Goal: Navigation & Orientation: Find specific page/section

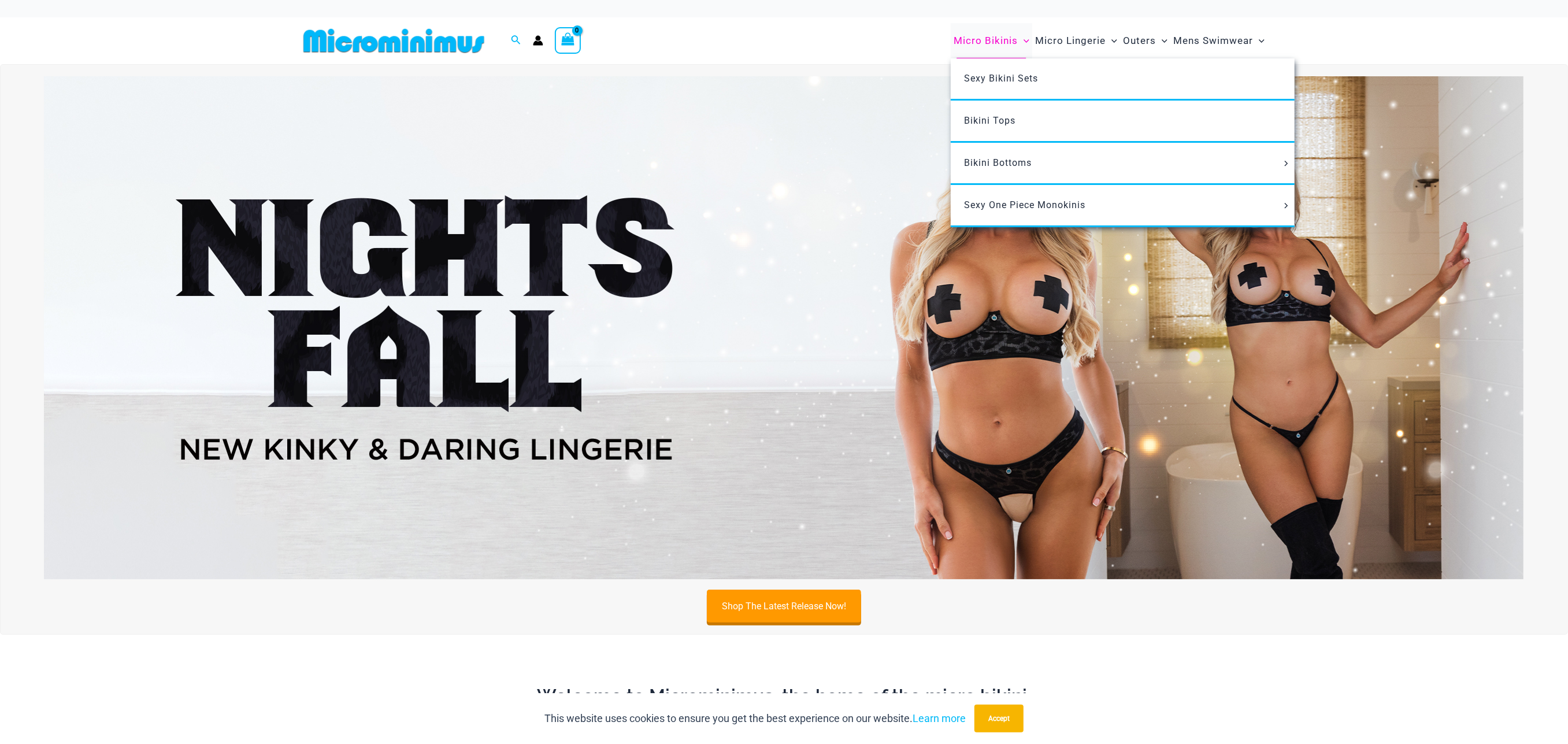
click at [997, 50] on span "Micro Bikinis" at bounding box center [986, 40] width 64 height 29
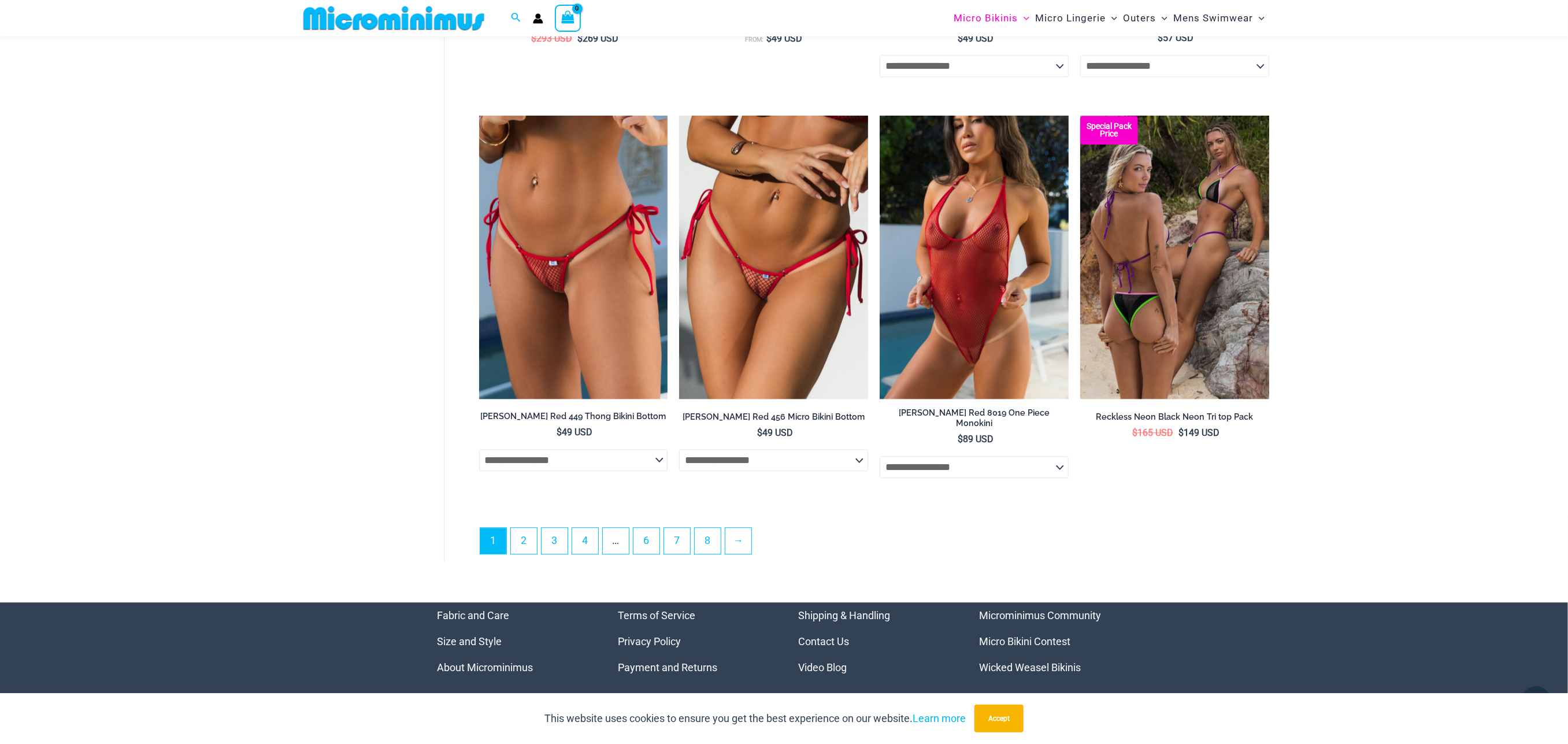
scroll to position [3118, 0]
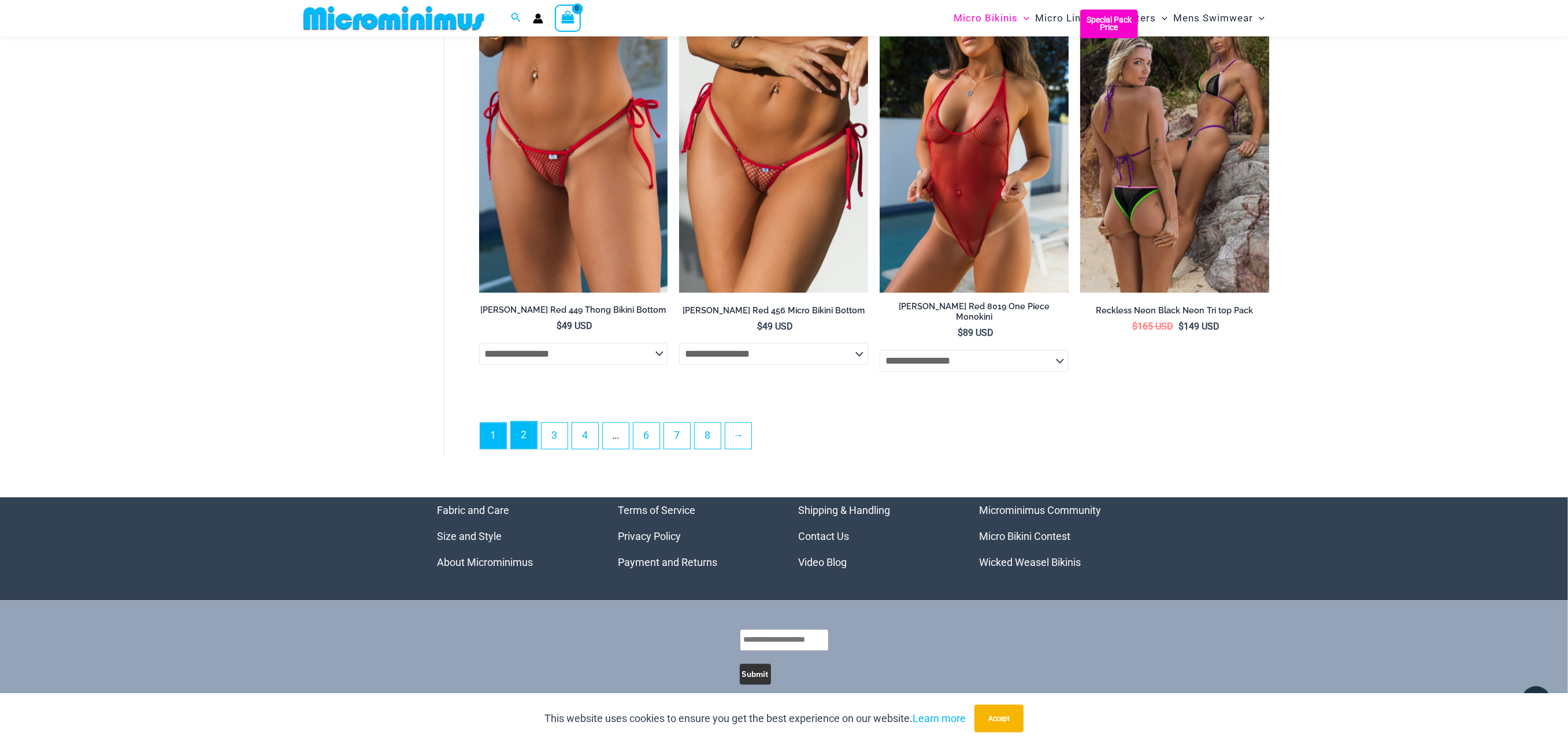
click at [526, 430] on link "2" at bounding box center [524, 435] width 26 height 28
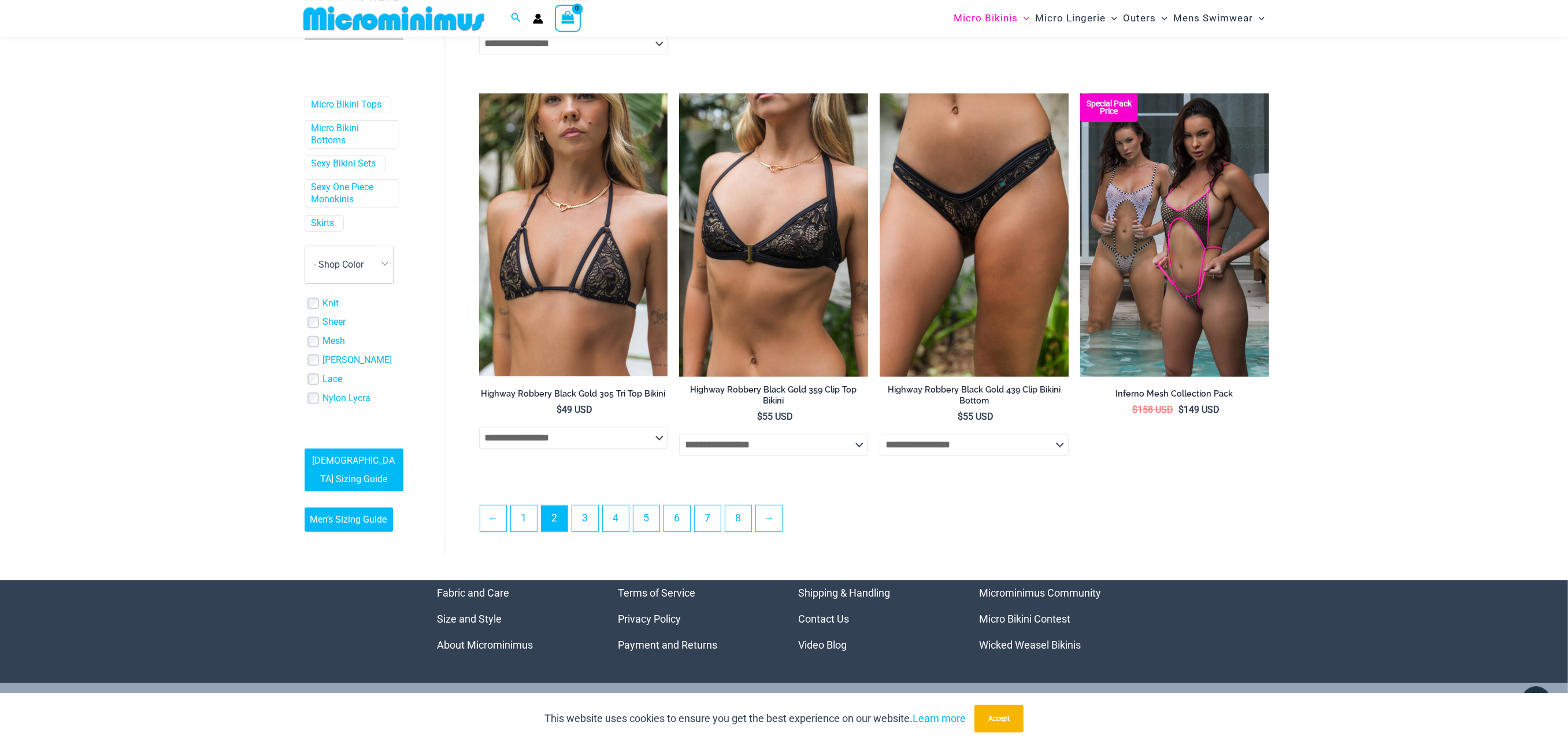
scroll to position [2877, 0]
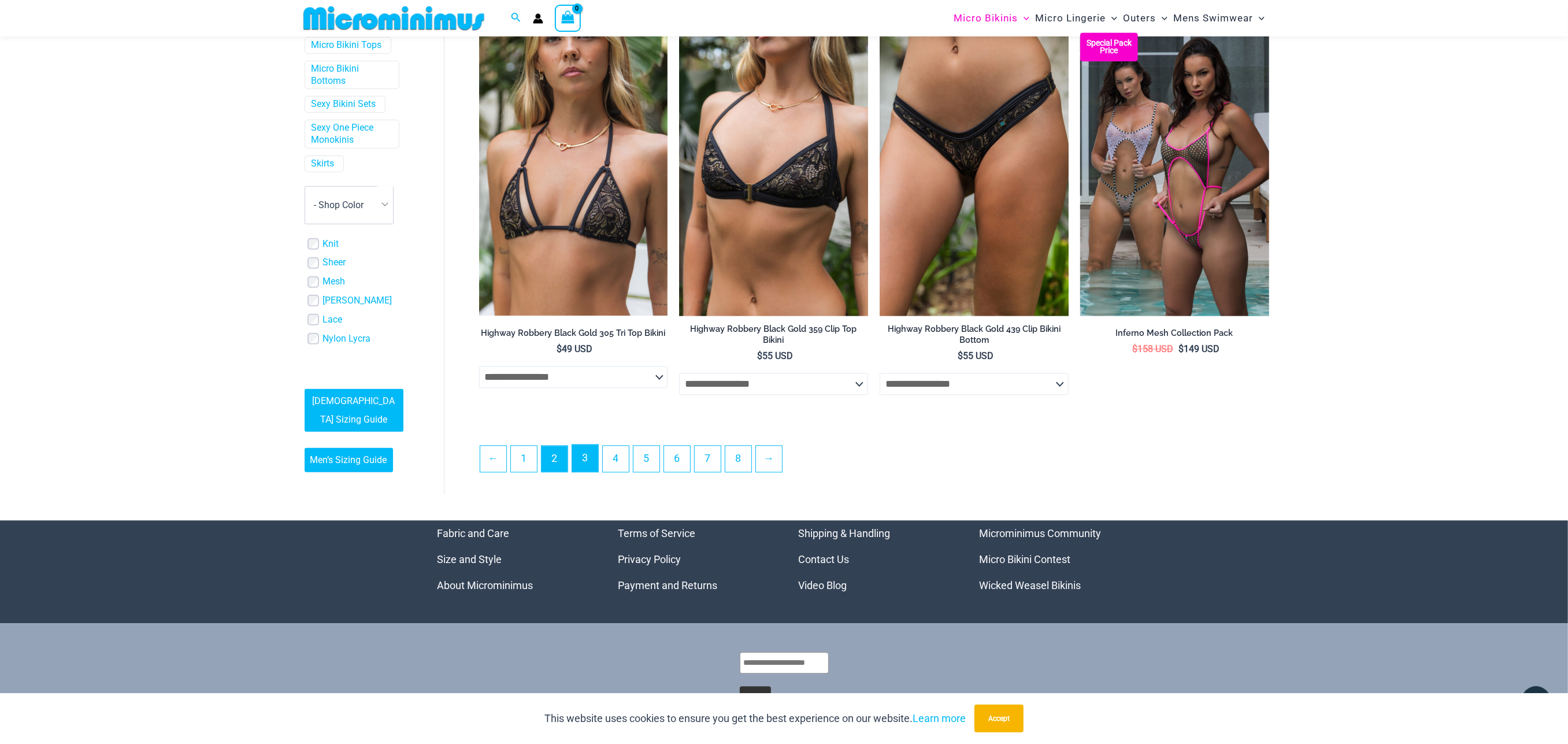
click at [593, 461] on link "3" at bounding box center [585, 458] width 26 height 28
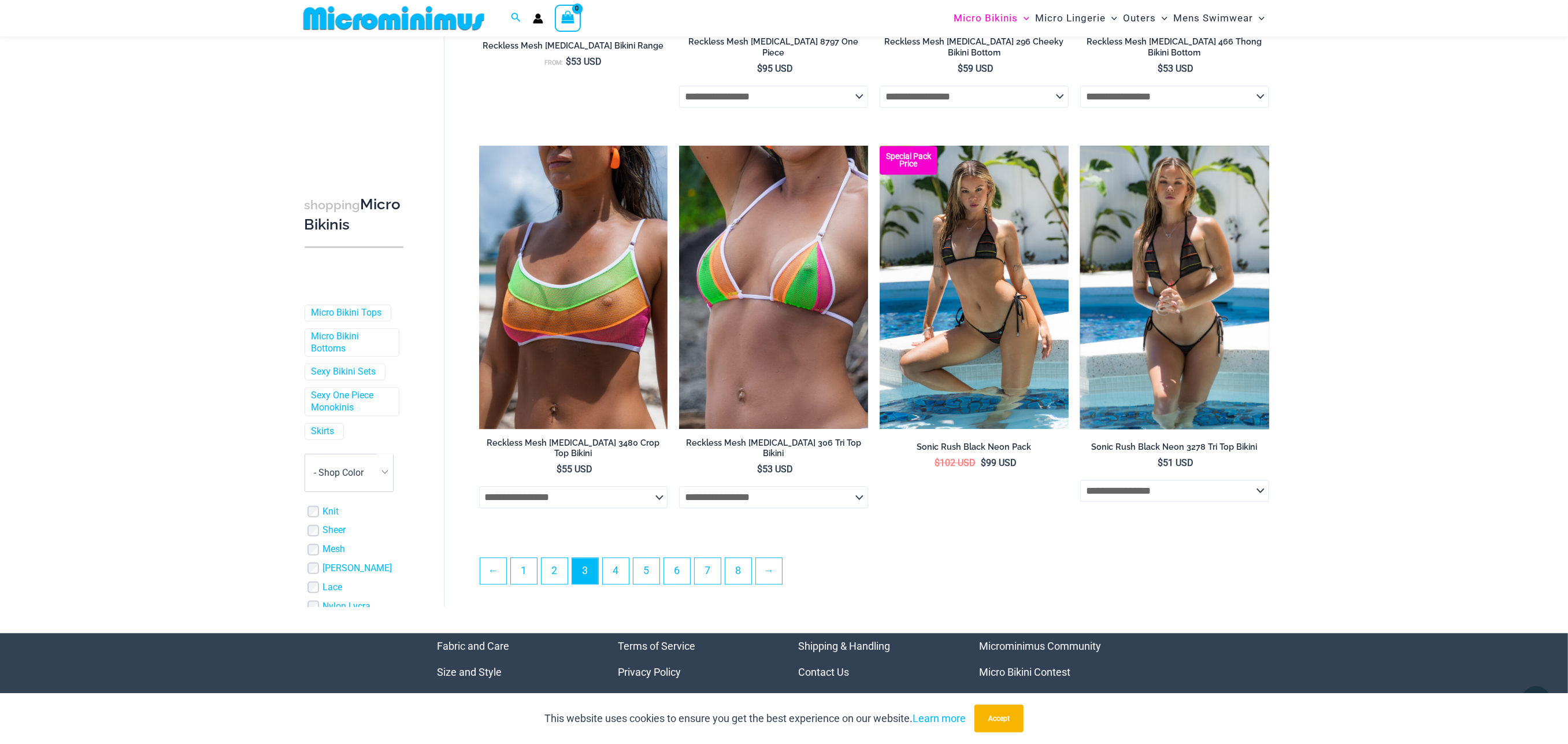
scroll to position [2905, 0]
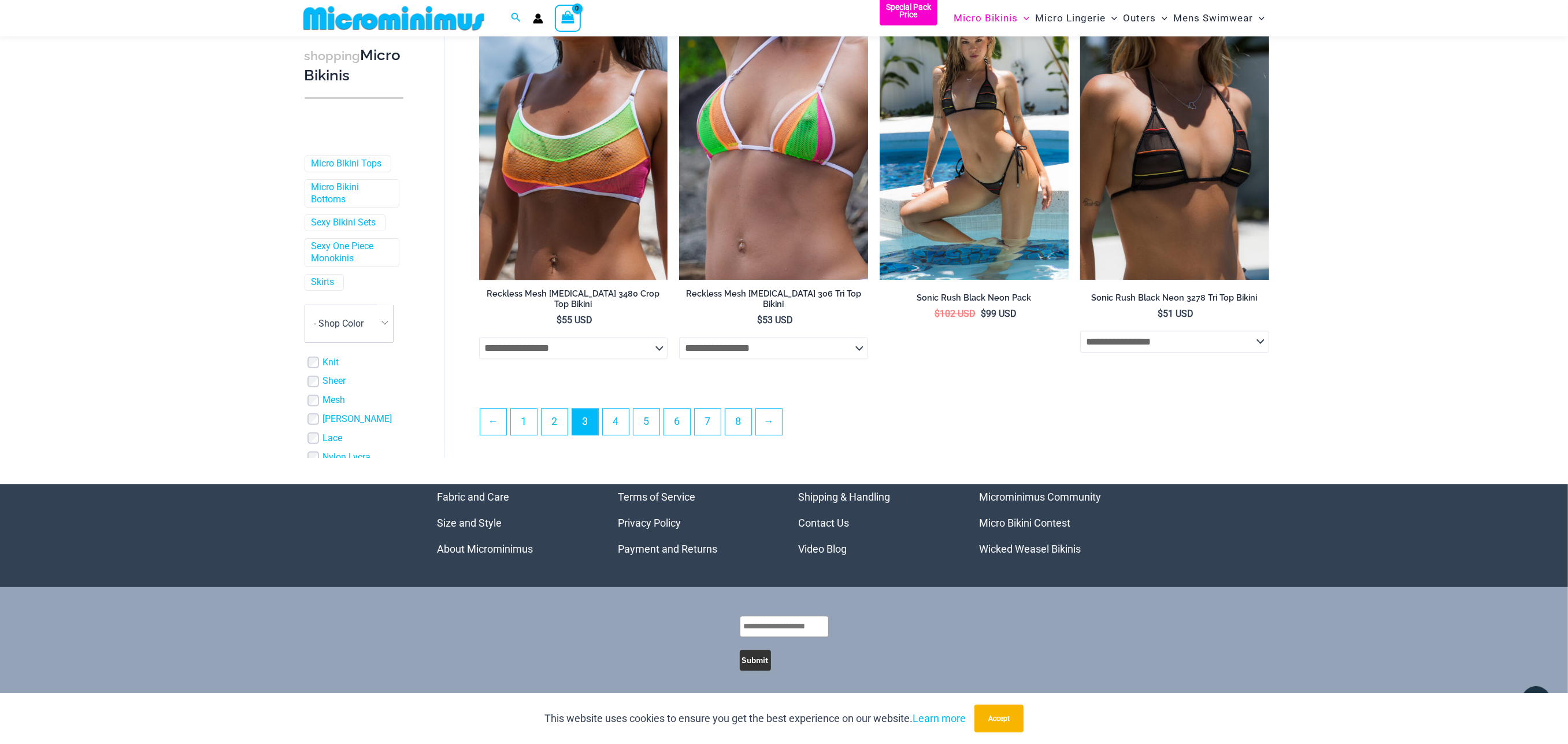
click at [631, 424] on ul "← 1 2 3 4 5 6 7 8 →" at bounding box center [874, 425] width 789 height 34
click at [617, 415] on link "4" at bounding box center [616, 422] width 26 height 28
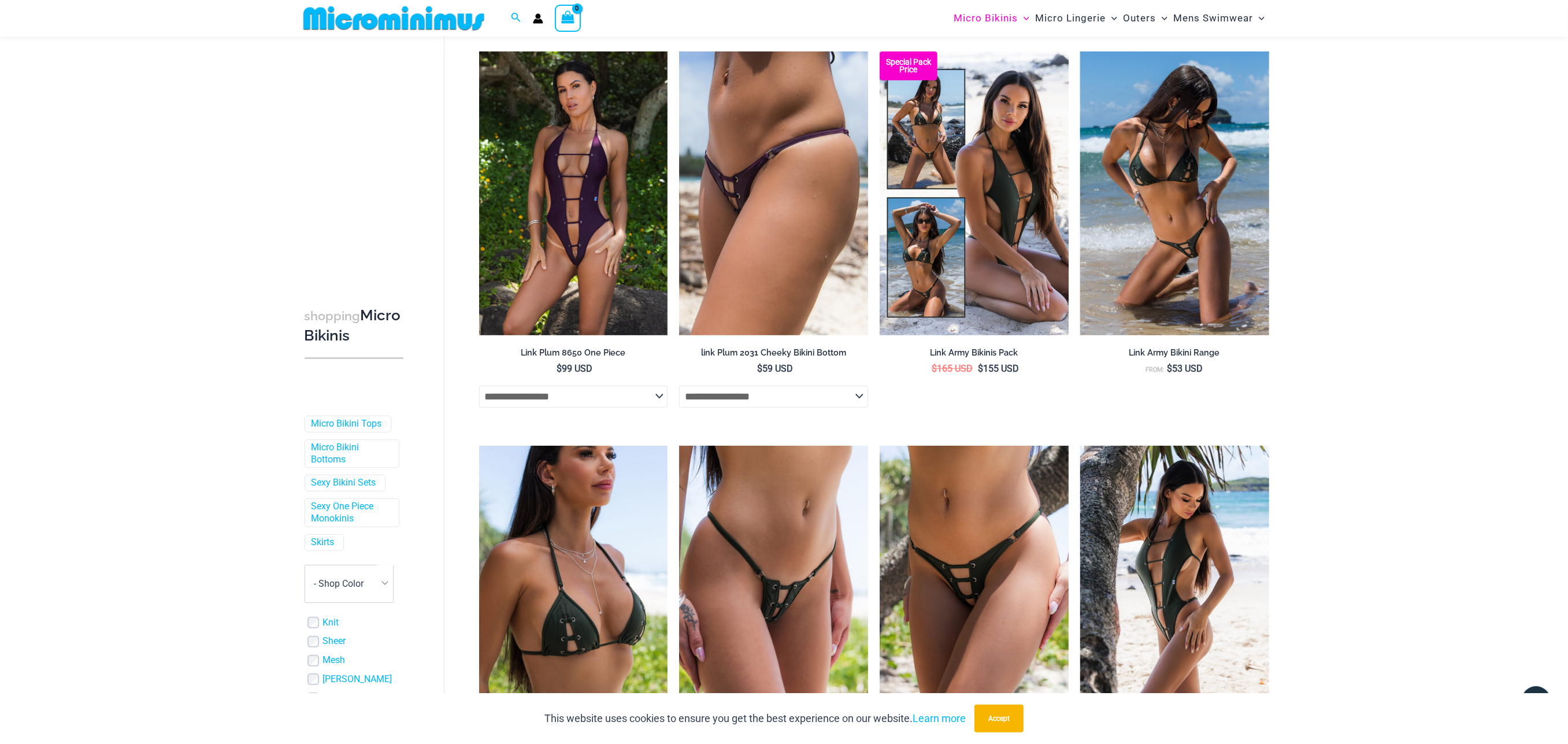
scroll to position [711, 0]
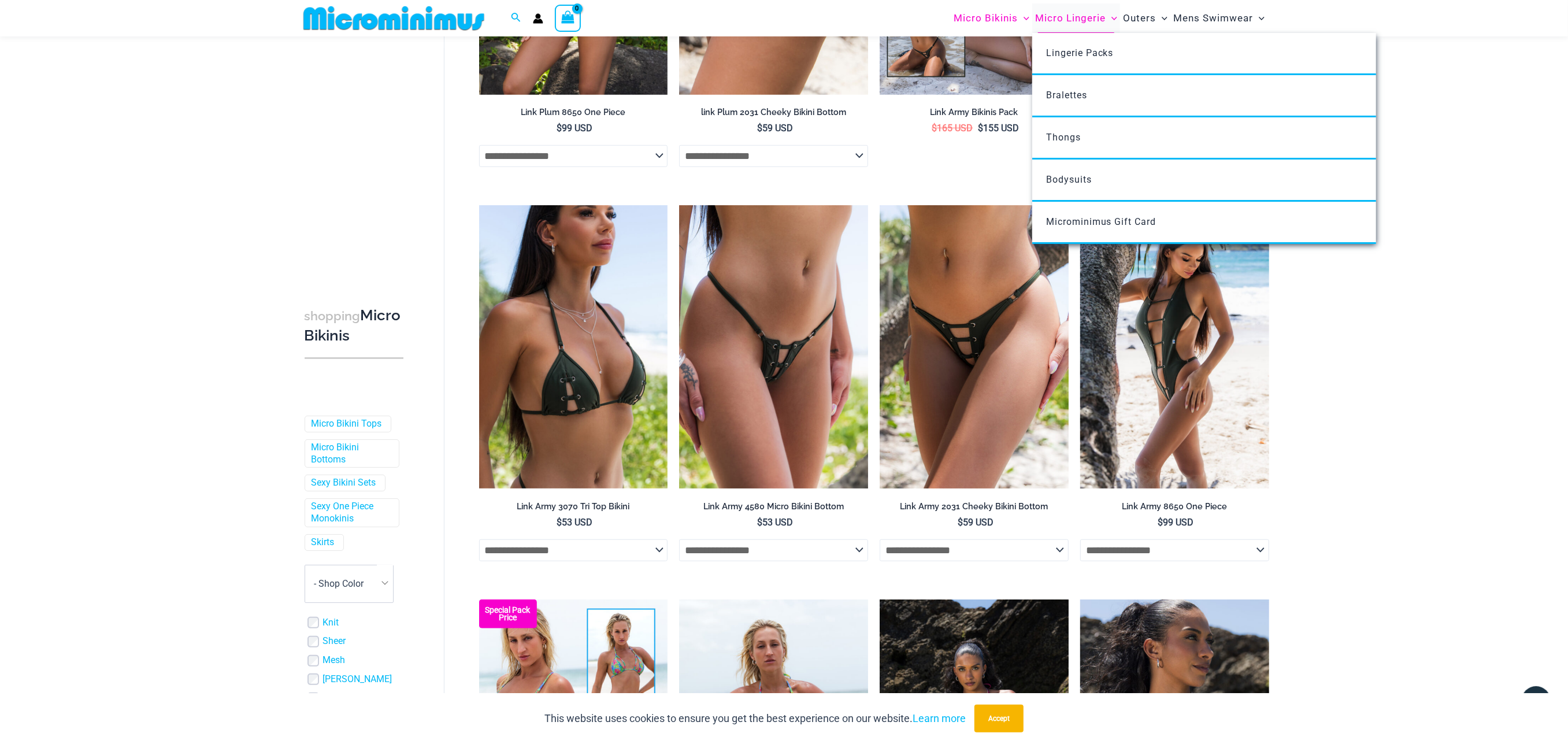
click at [1073, 15] on span "Micro Lingerie" at bounding box center [1070, 18] width 70 height 29
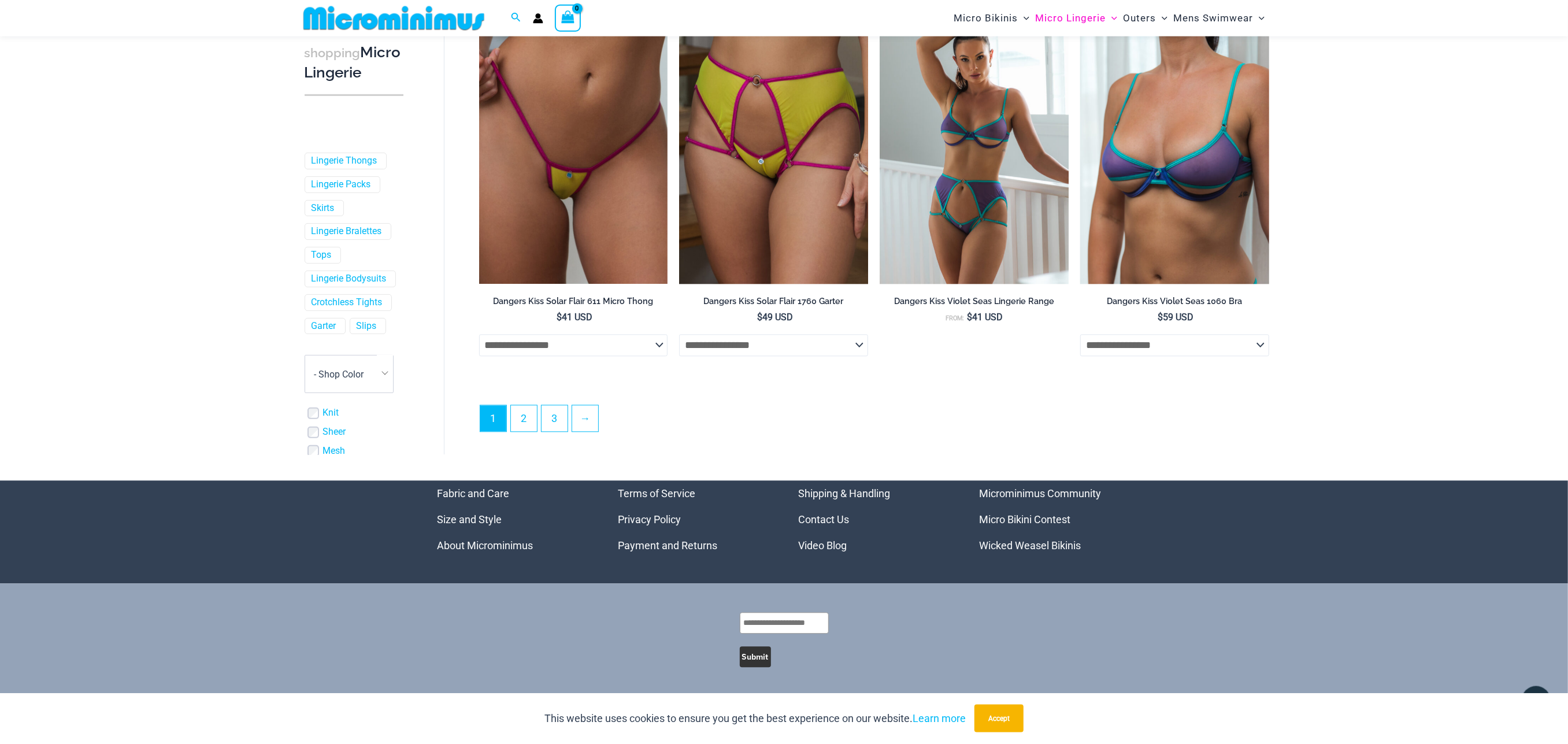
scroll to position [2961, 0]
click at [525, 425] on link "2" at bounding box center [524, 418] width 26 height 28
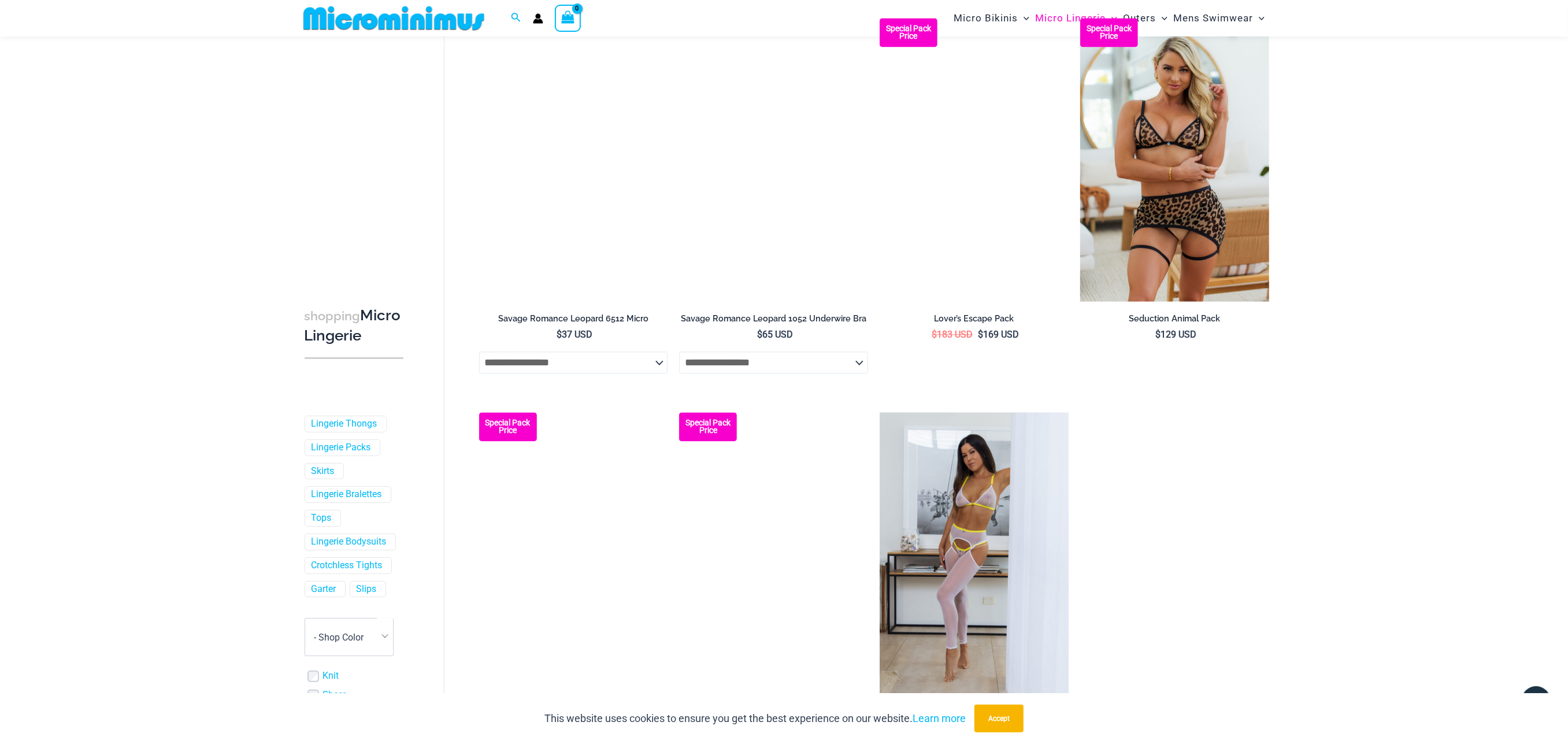
scroll to position [2757, 0]
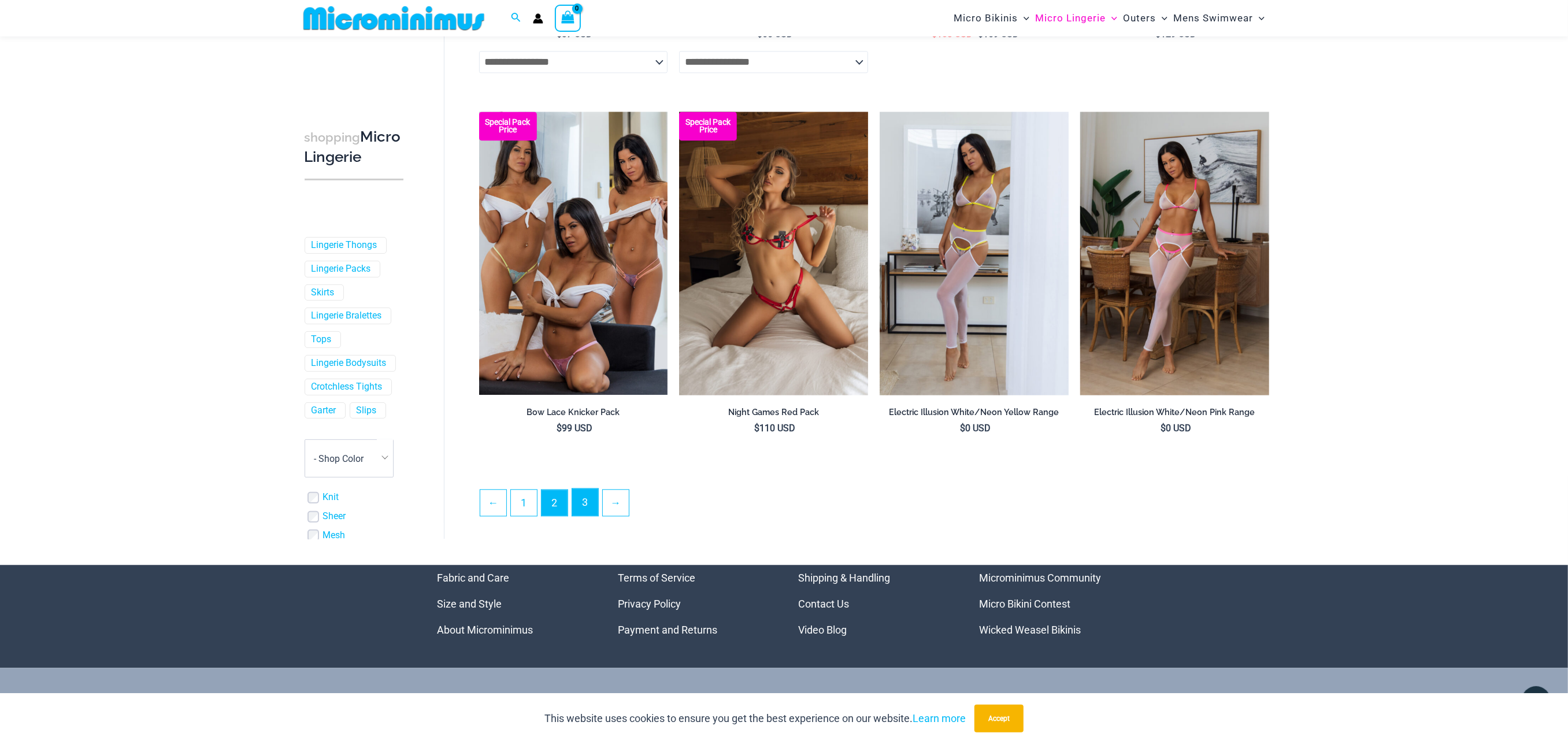
click at [582, 507] on link "3" at bounding box center [585, 502] width 26 height 28
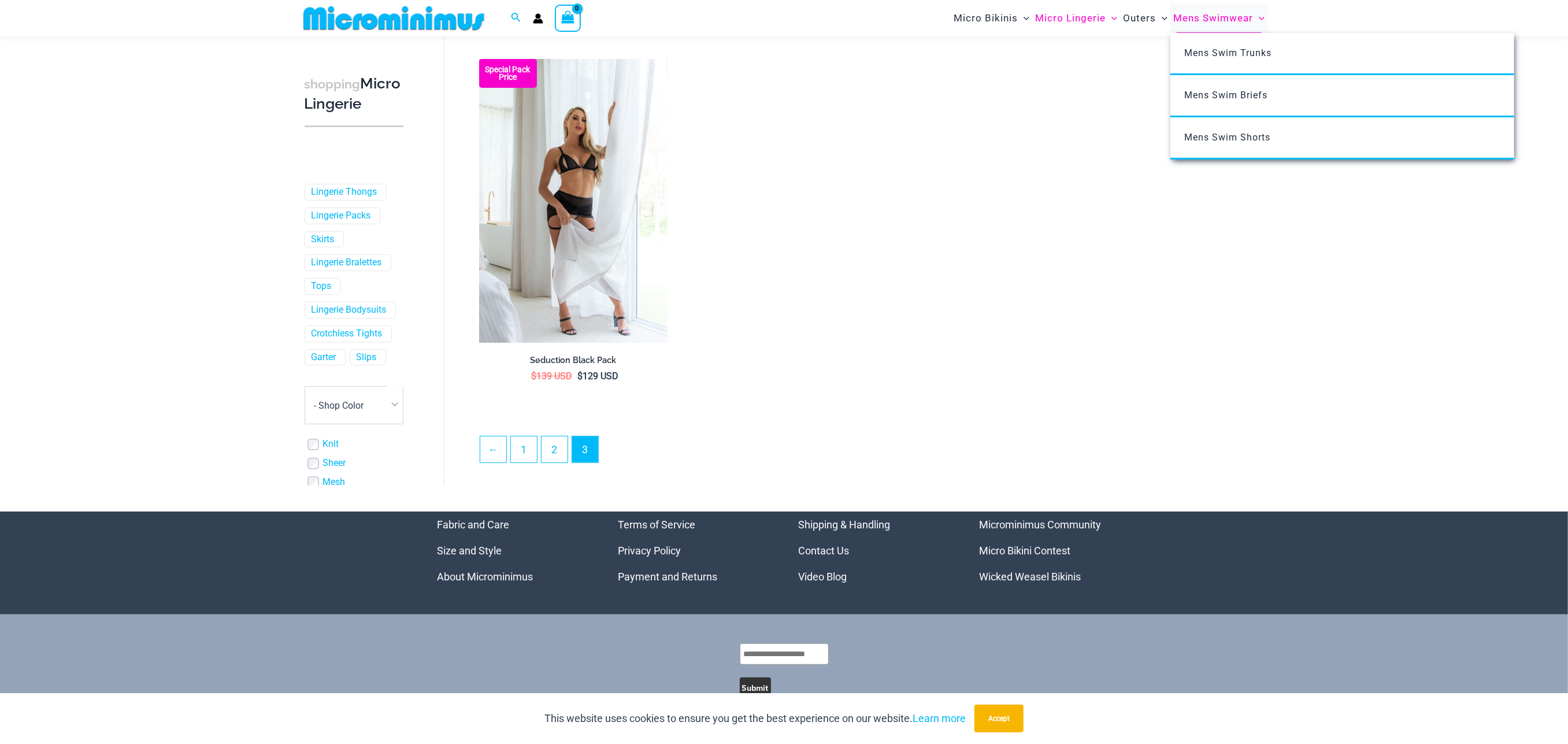
scroll to position [470, 0]
